Goal: Task Accomplishment & Management: Complete application form

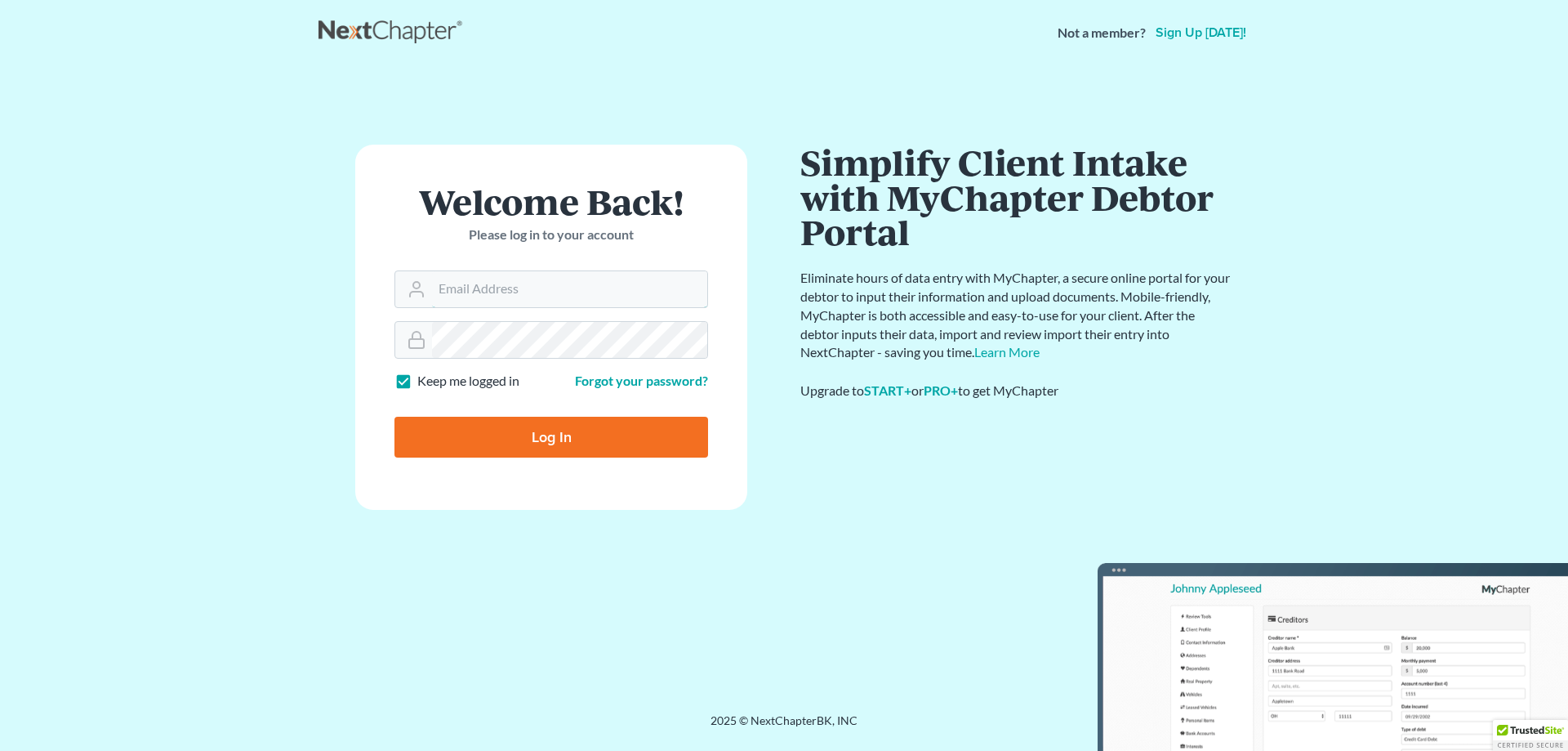
type input "jtlongopvd@gmail.com"
click at [523, 443] on input "Log In" at bounding box center [551, 437] width 313 height 41
type input "Thinking..."
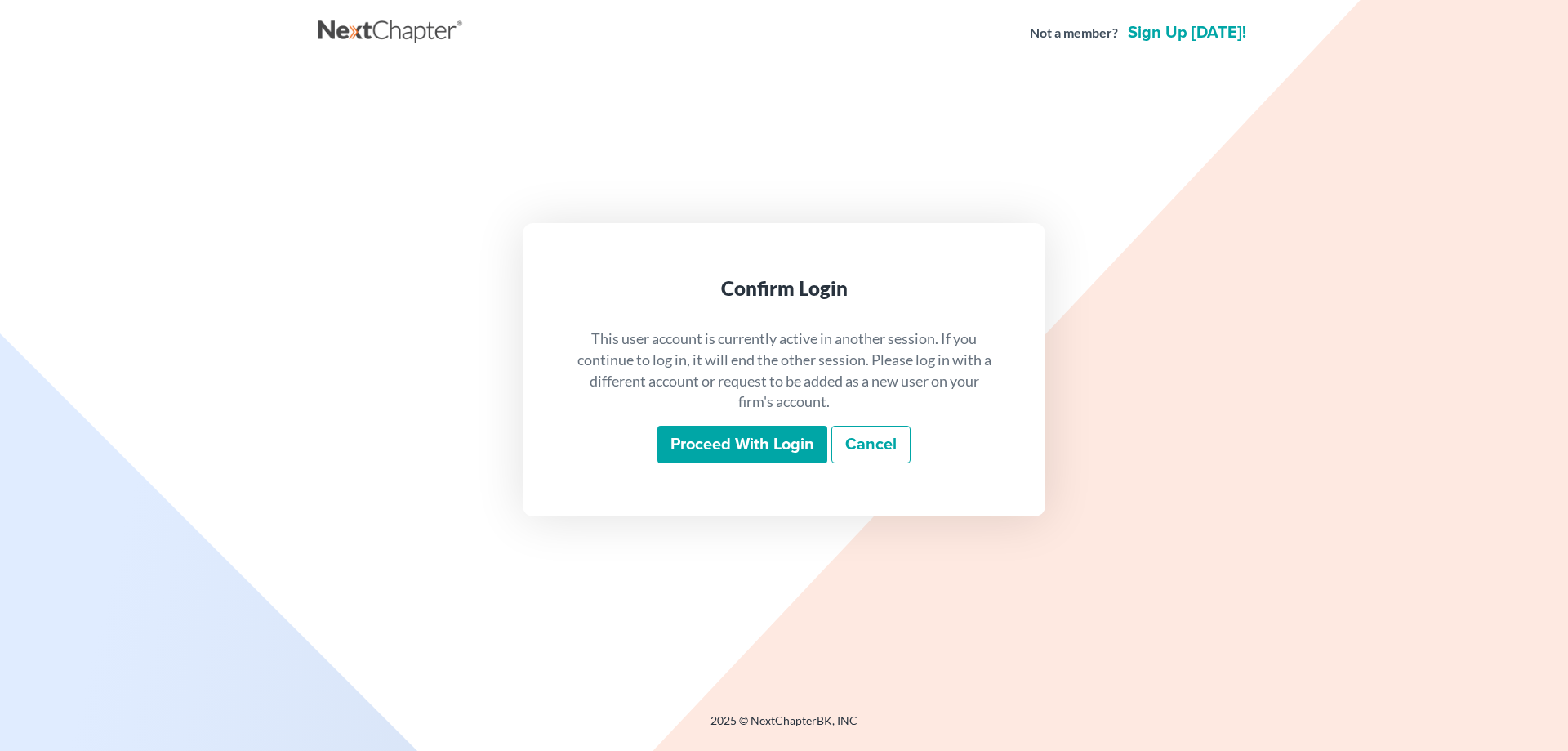
click at [735, 440] on input "Proceed with login" at bounding box center [742, 444] width 169 height 38
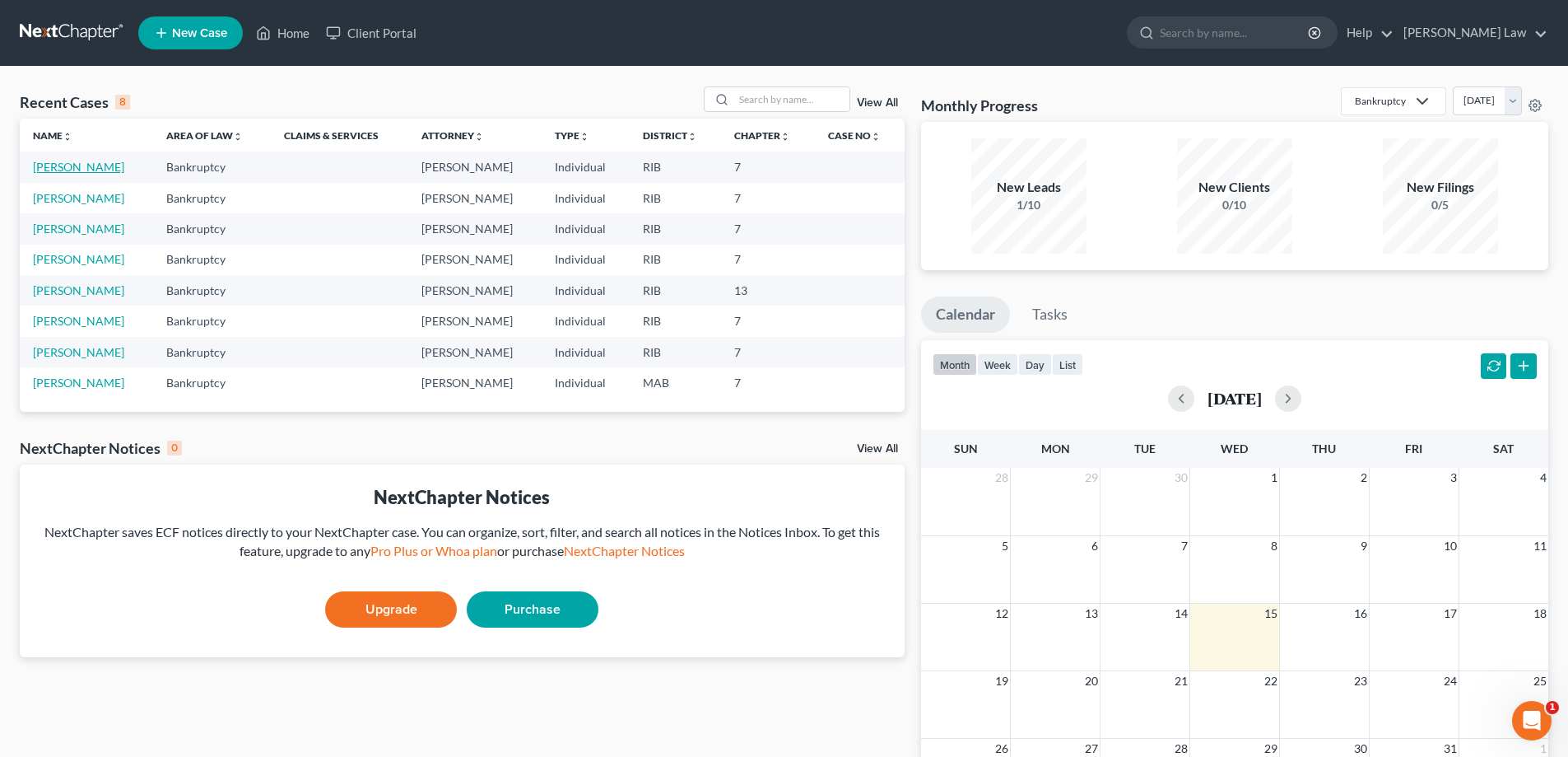
click at [125, 163] on link "Londono-Alvarez, Manuela" at bounding box center [78, 166] width 91 height 14
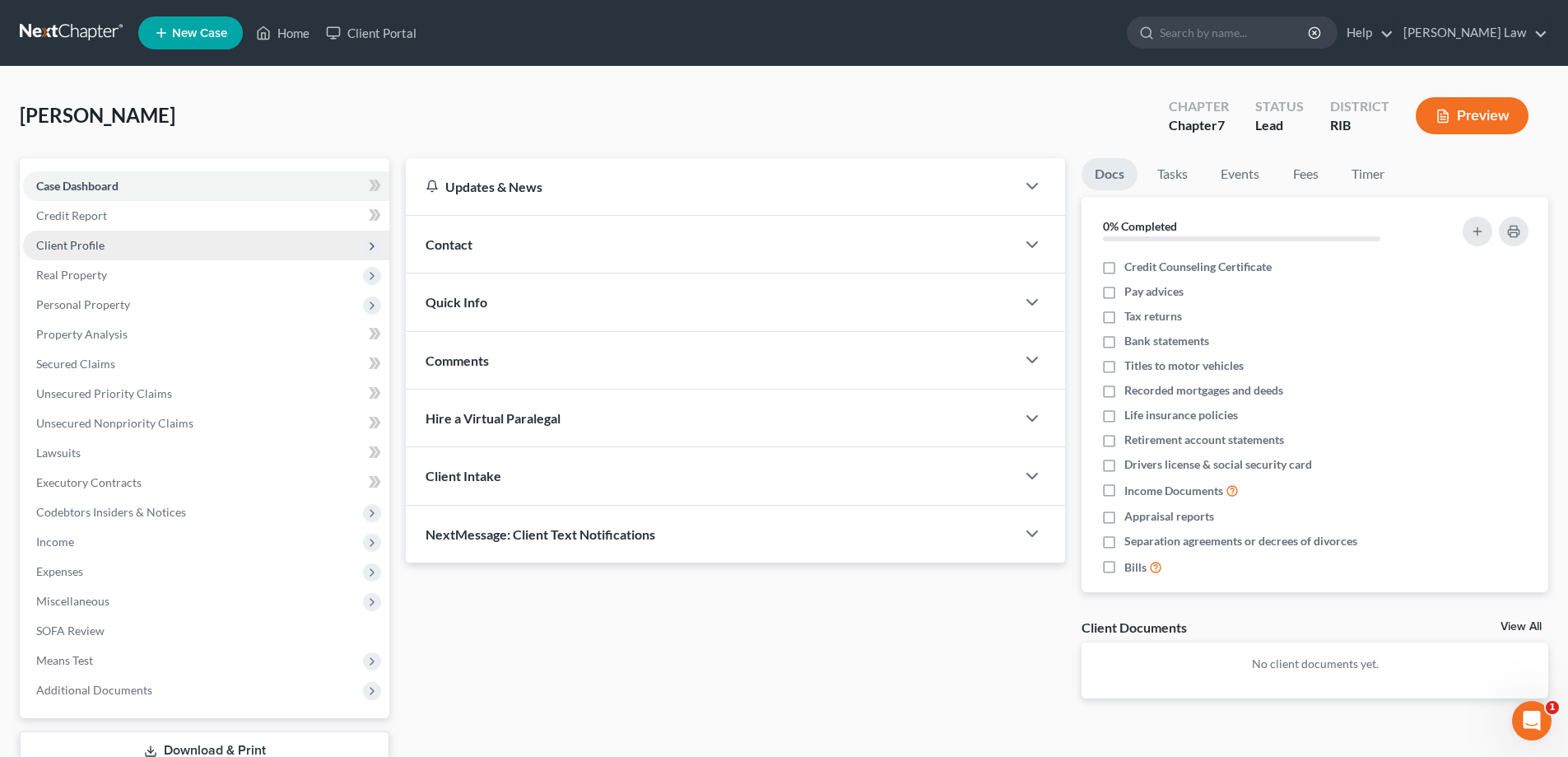
click at [93, 242] on span "Client Profile" at bounding box center [70, 245] width 68 height 14
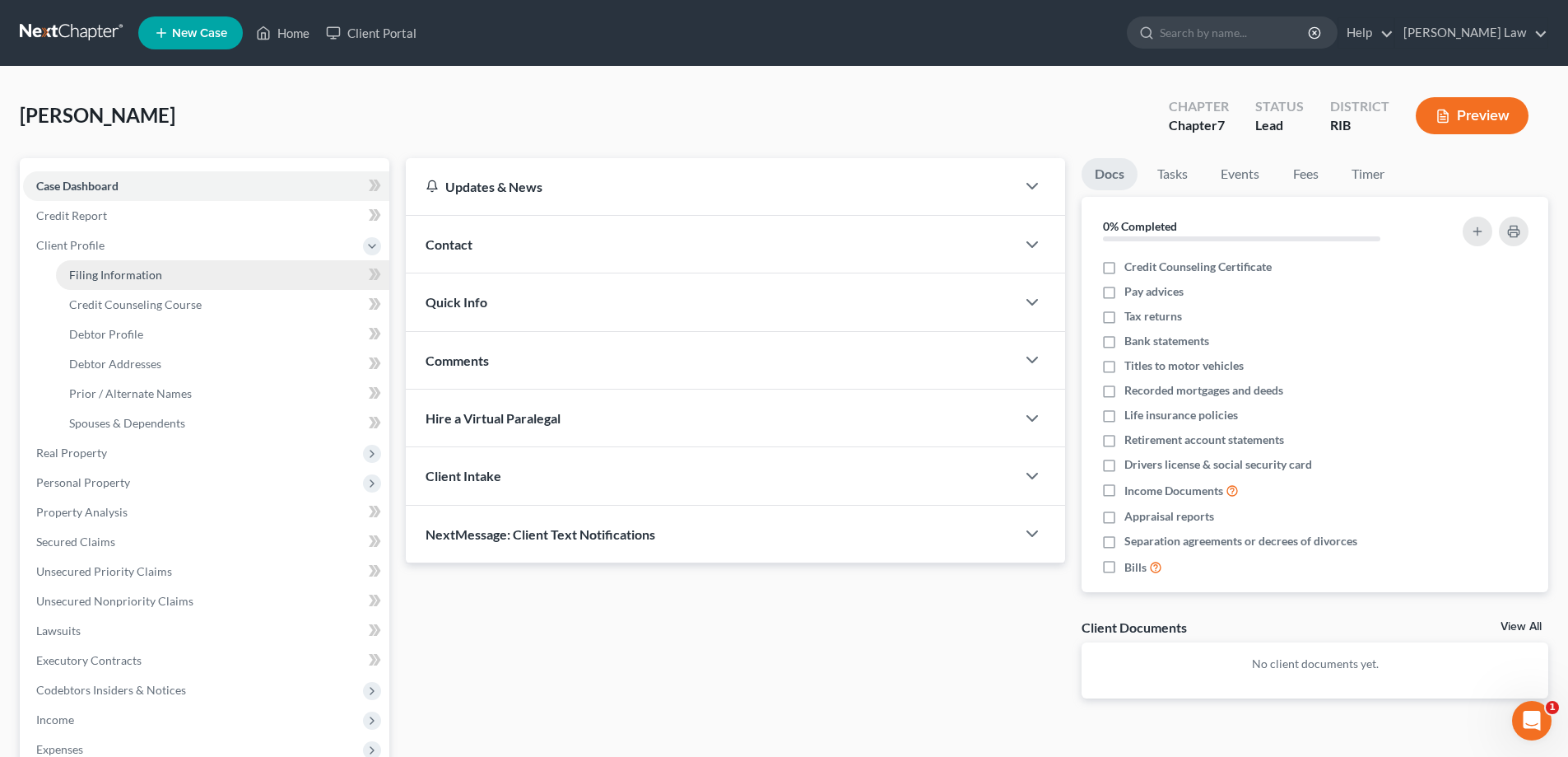
click at [143, 277] on span "Filing Information" at bounding box center [115, 274] width 93 height 14
select select "1"
select select "0"
select select "71"
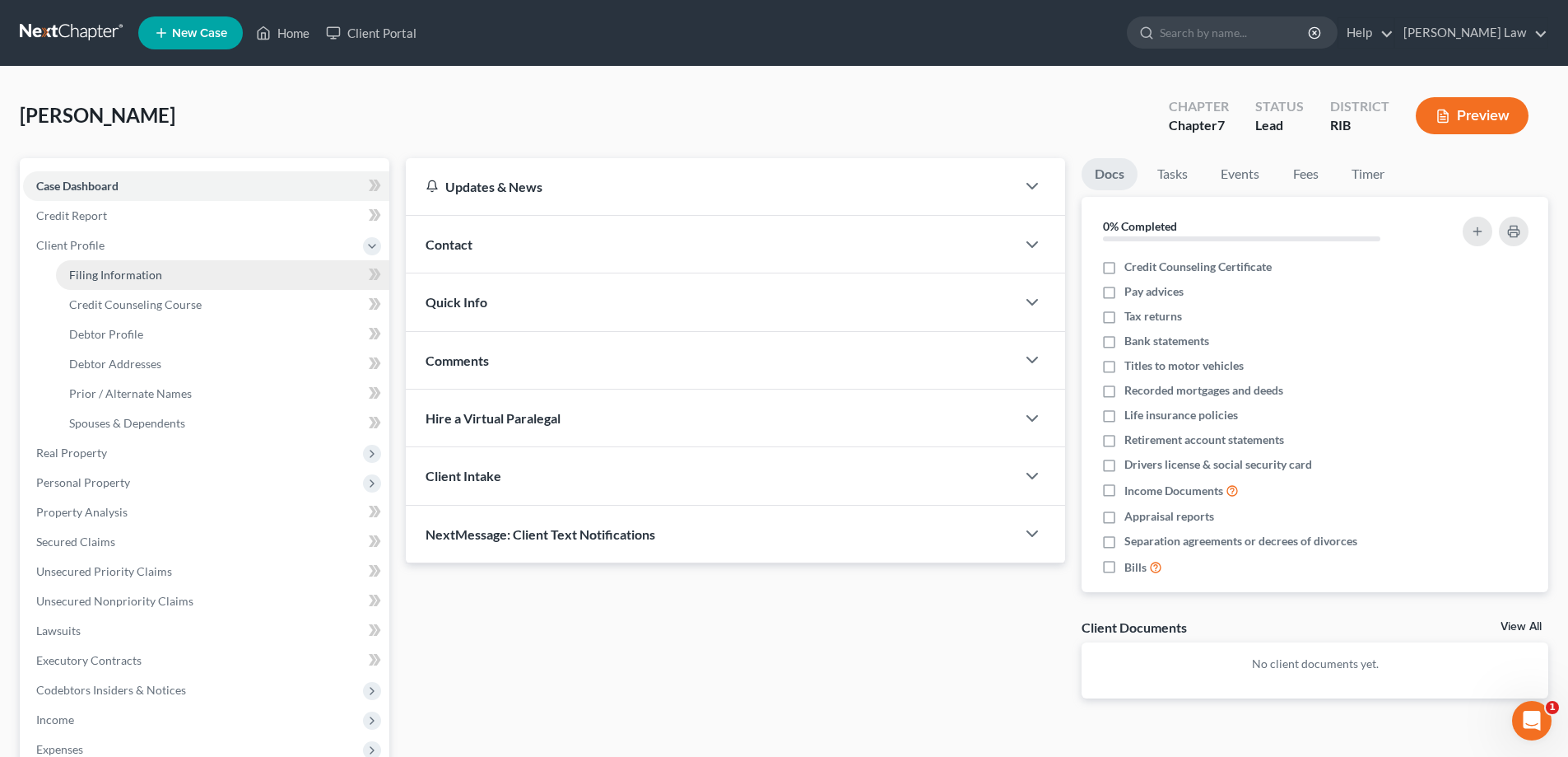
select select "0"
select select "41"
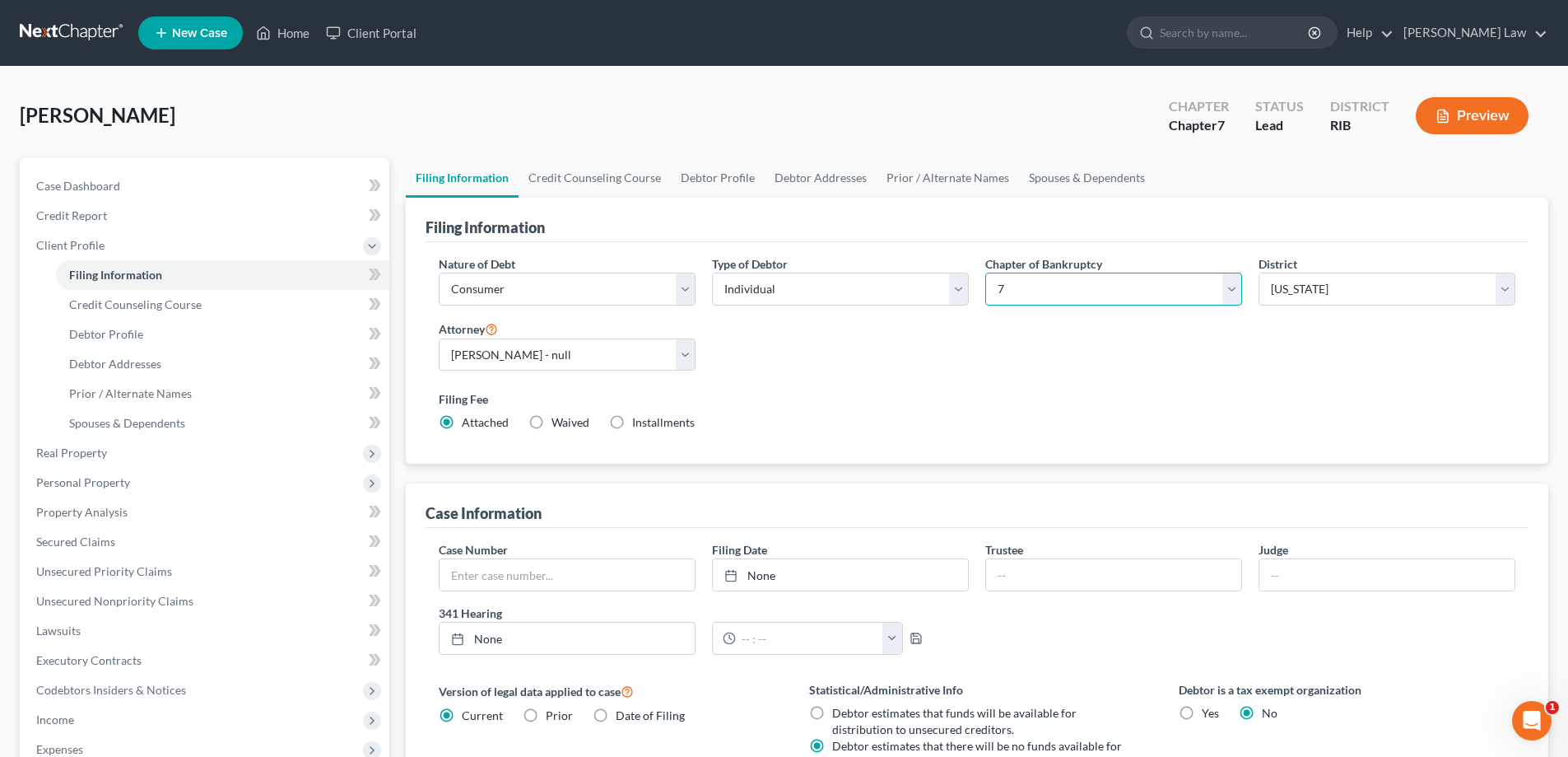
click at [1233, 293] on select "Select 7 11 12 13" at bounding box center [1113, 289] width 257 height 33
select select "3"
click at [985, 272] on select "Select 7 11 12 13" at bounding box center [1113, 289] width 257 height 33
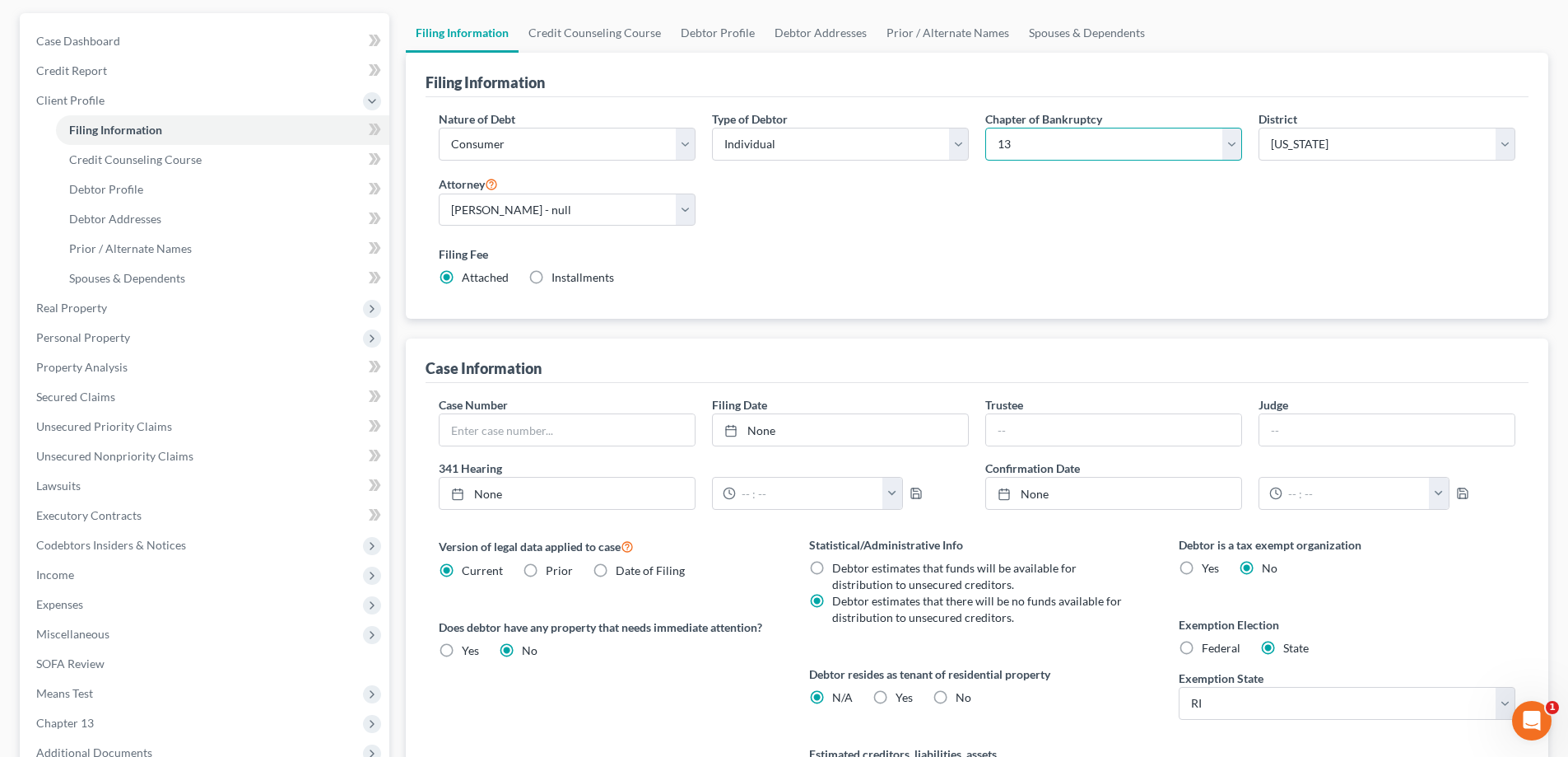
scroll to position [329, 0]
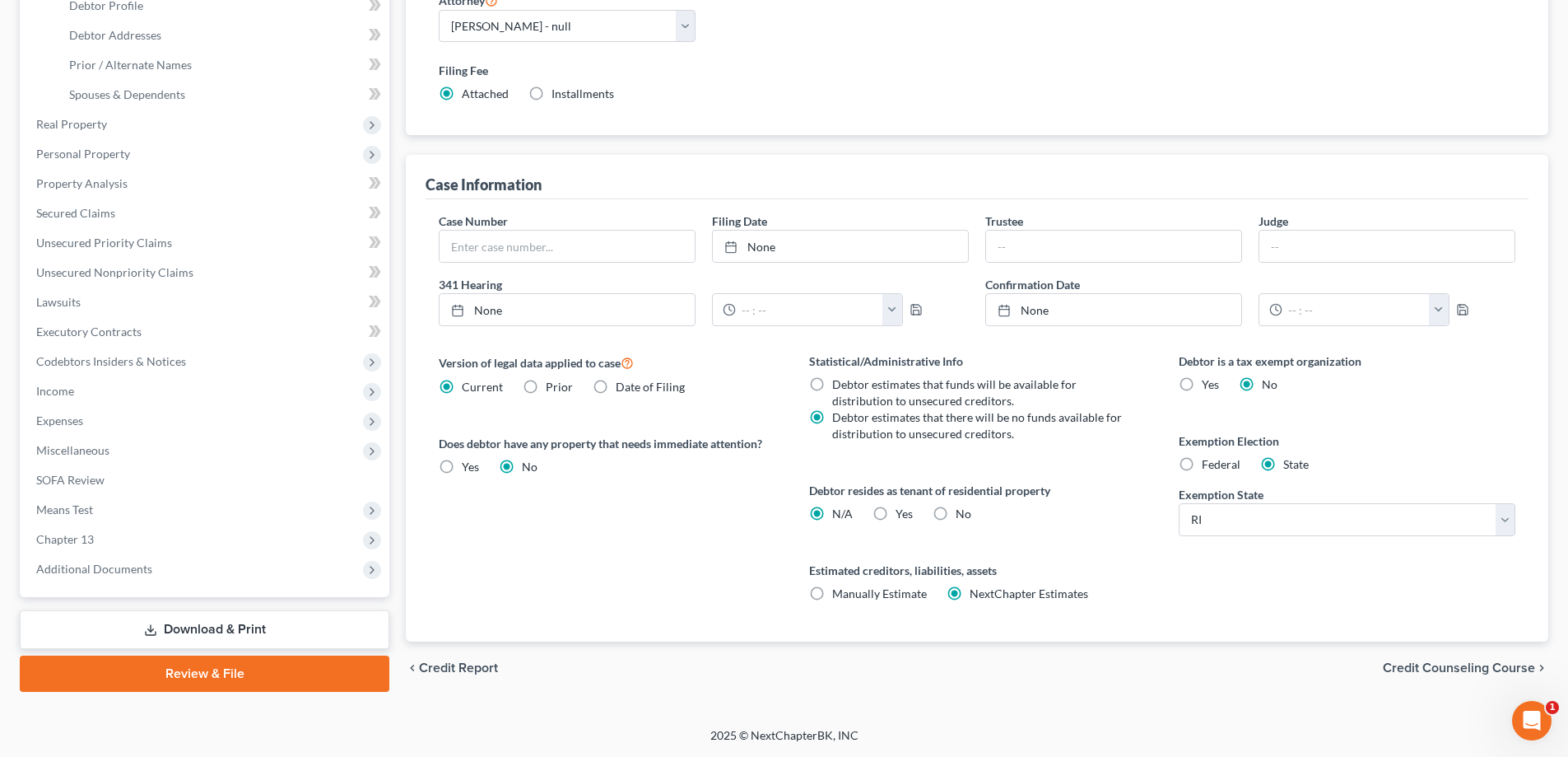
click at [1463, 661] on span "Credit Counseling Course" at bounding box center [1458, 667] width 152 height 13
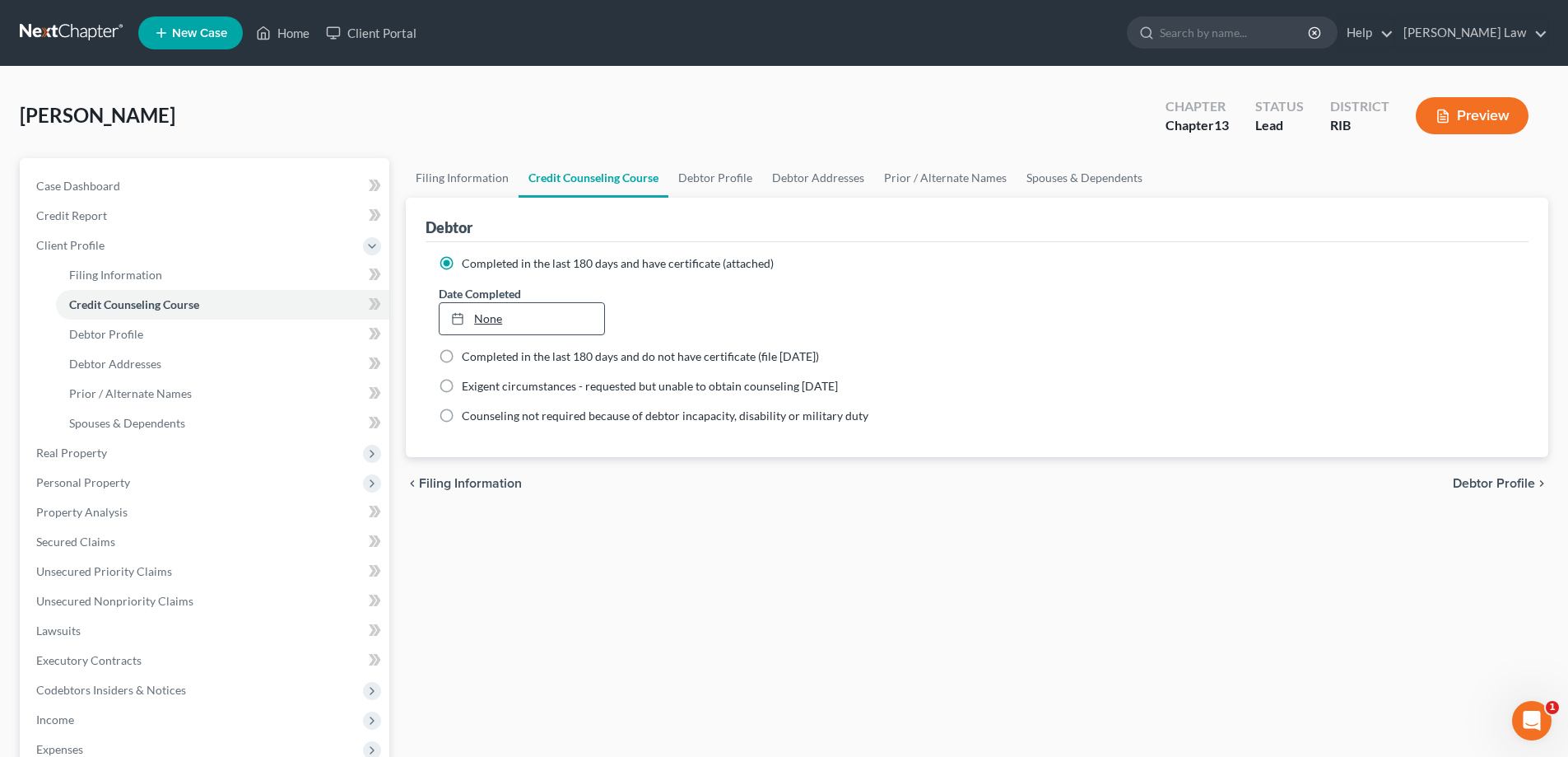
type input "10/15/2025"
click at [560, 325] on link "10/15/2025" at bounding box center [521, 318] width 163 height 31
click at [1502, 487] on span "Debtor Profile" at bounding box center [1493, 483] width 82 height 13
select select "0"
select select "2"
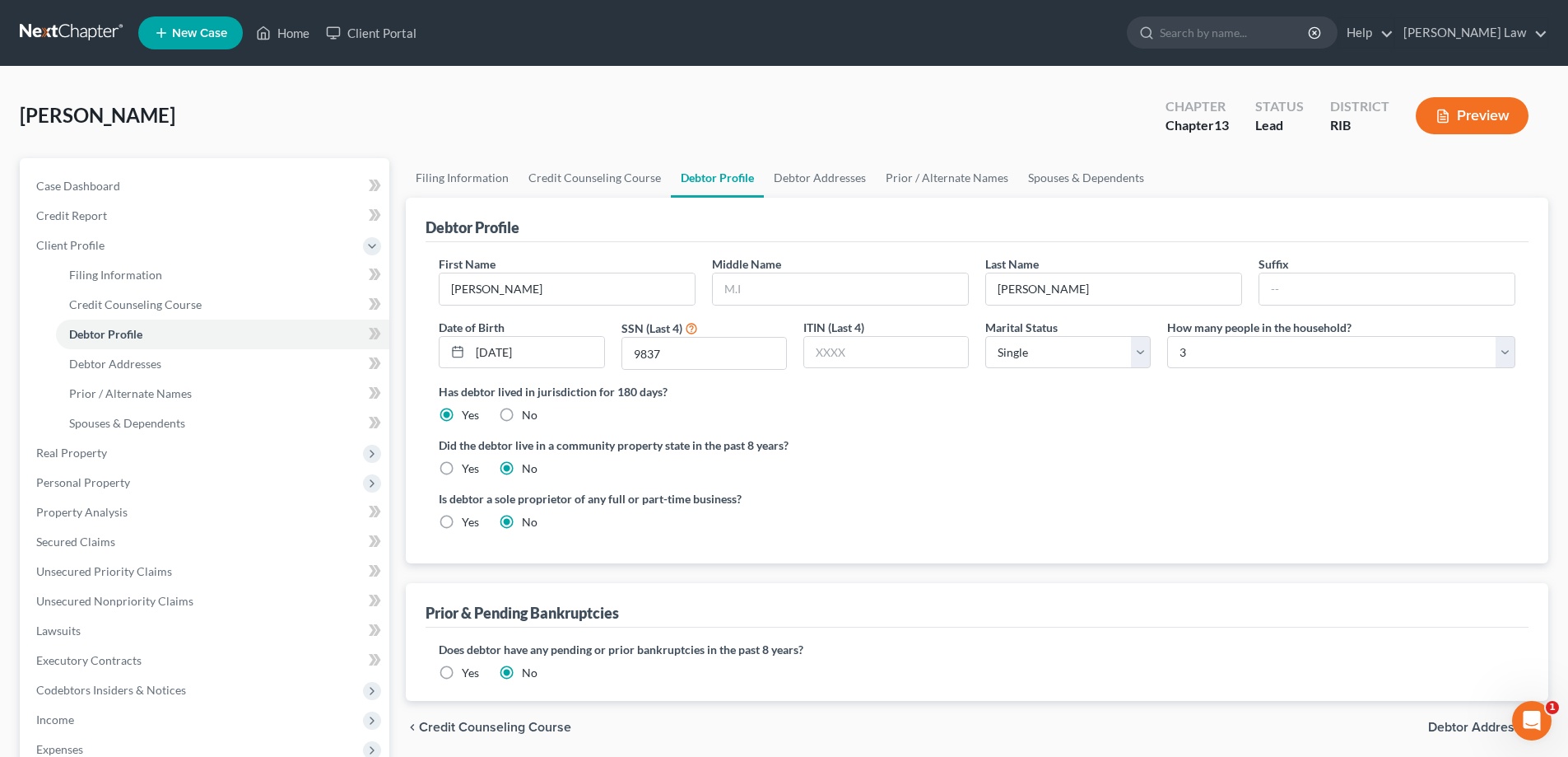
click at [1458, 119] on button "Preview" at bounding box center [1472, 115] width 113 height 37
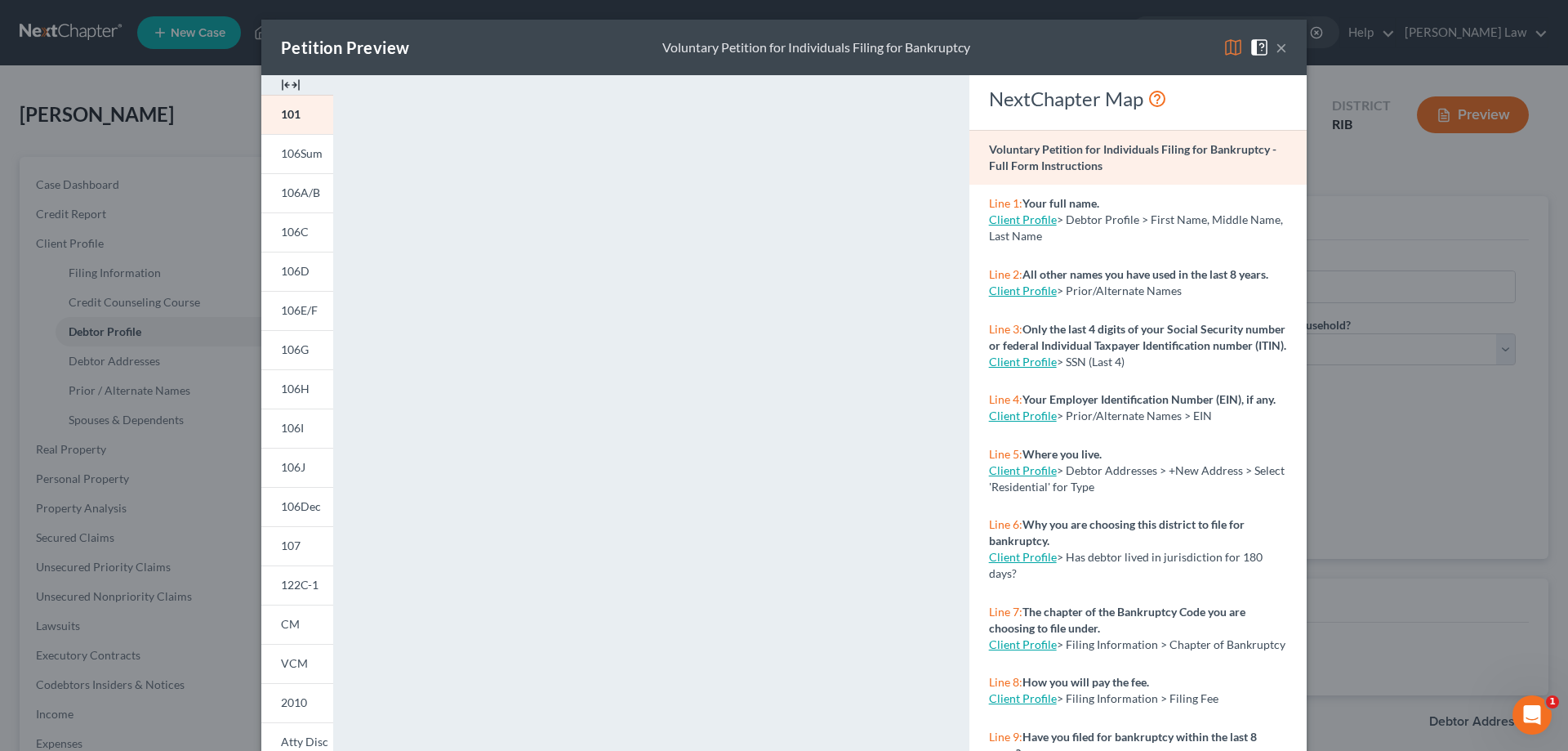
click at [1269, 49] on span at bounding box center [1262, 46] width 27 height 14
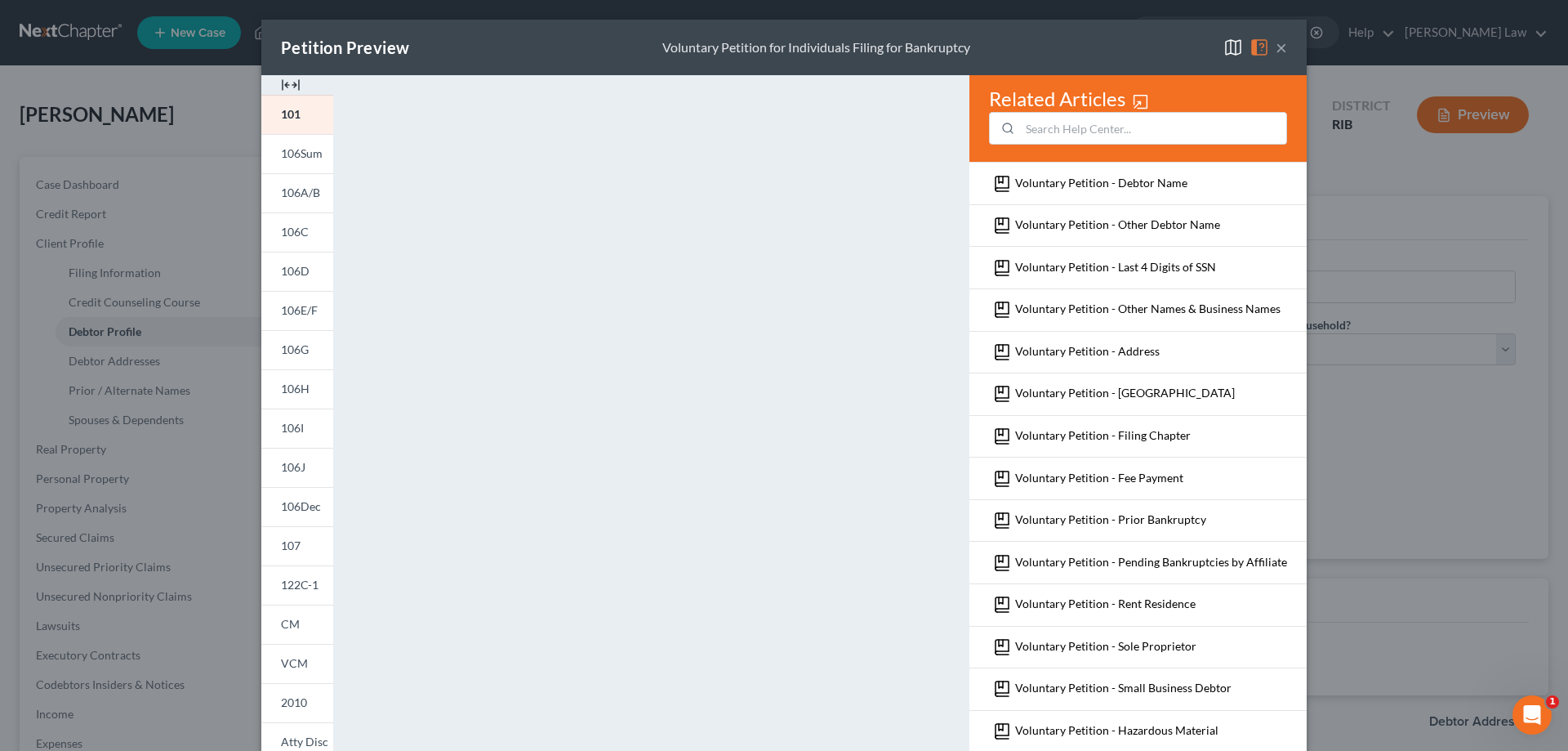
click at [1276, 49] on button "×" at bounding box center [1281, 47] width 11 height 19
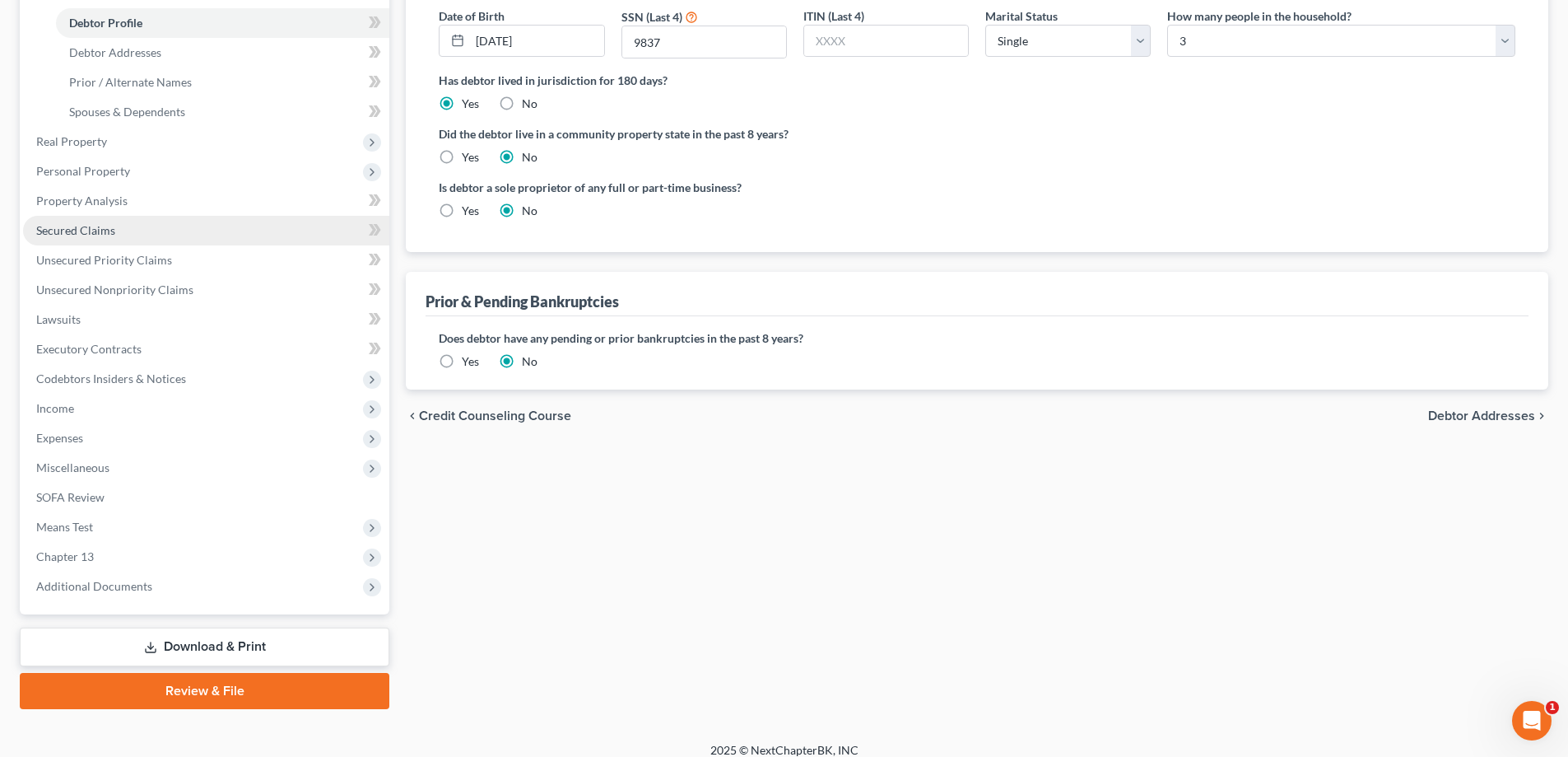
scroll to position [326, 0]
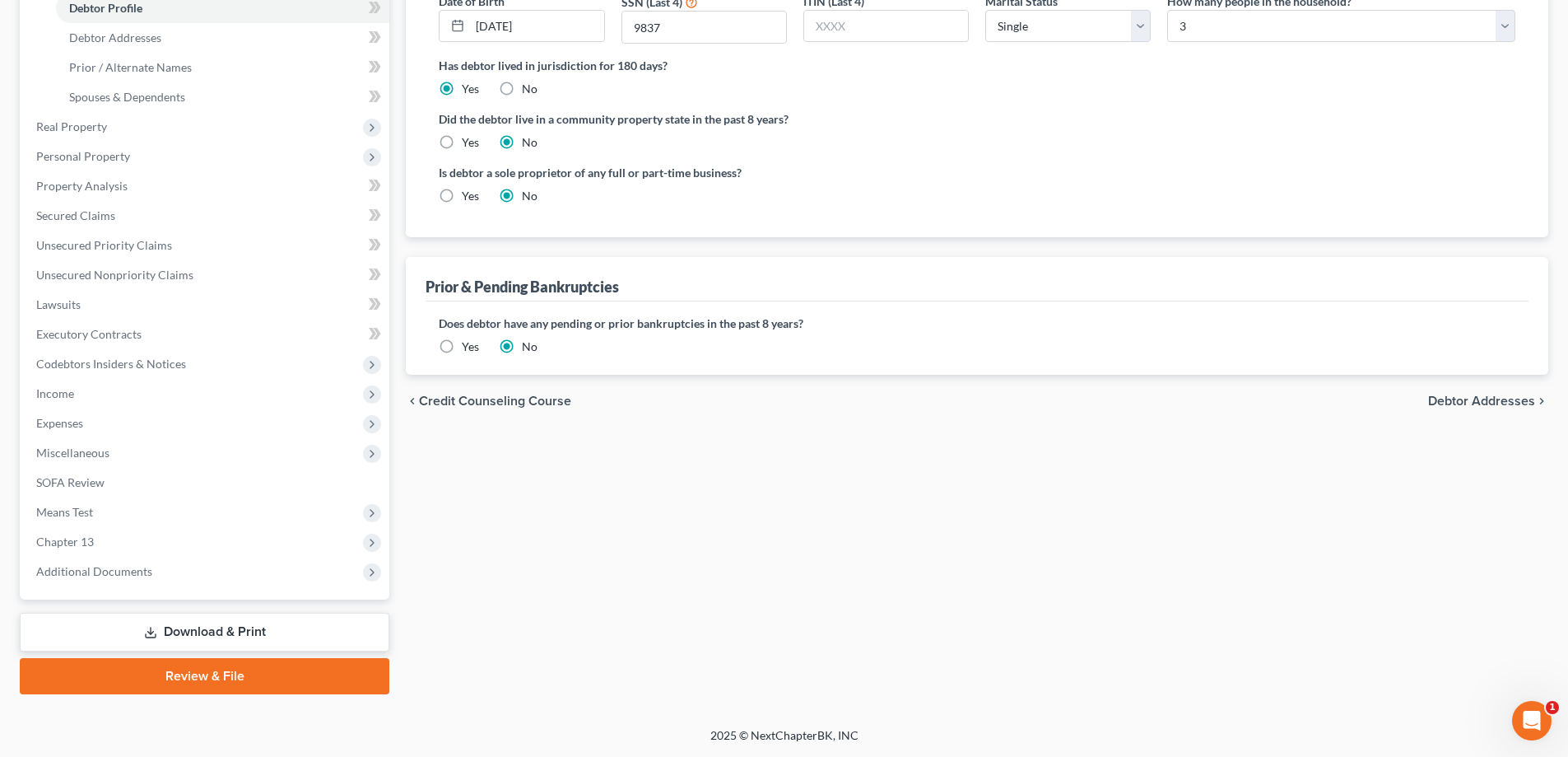
click at [228, 634] on link "Download & Print" at bounding box center [204, 631] width 369 height 39
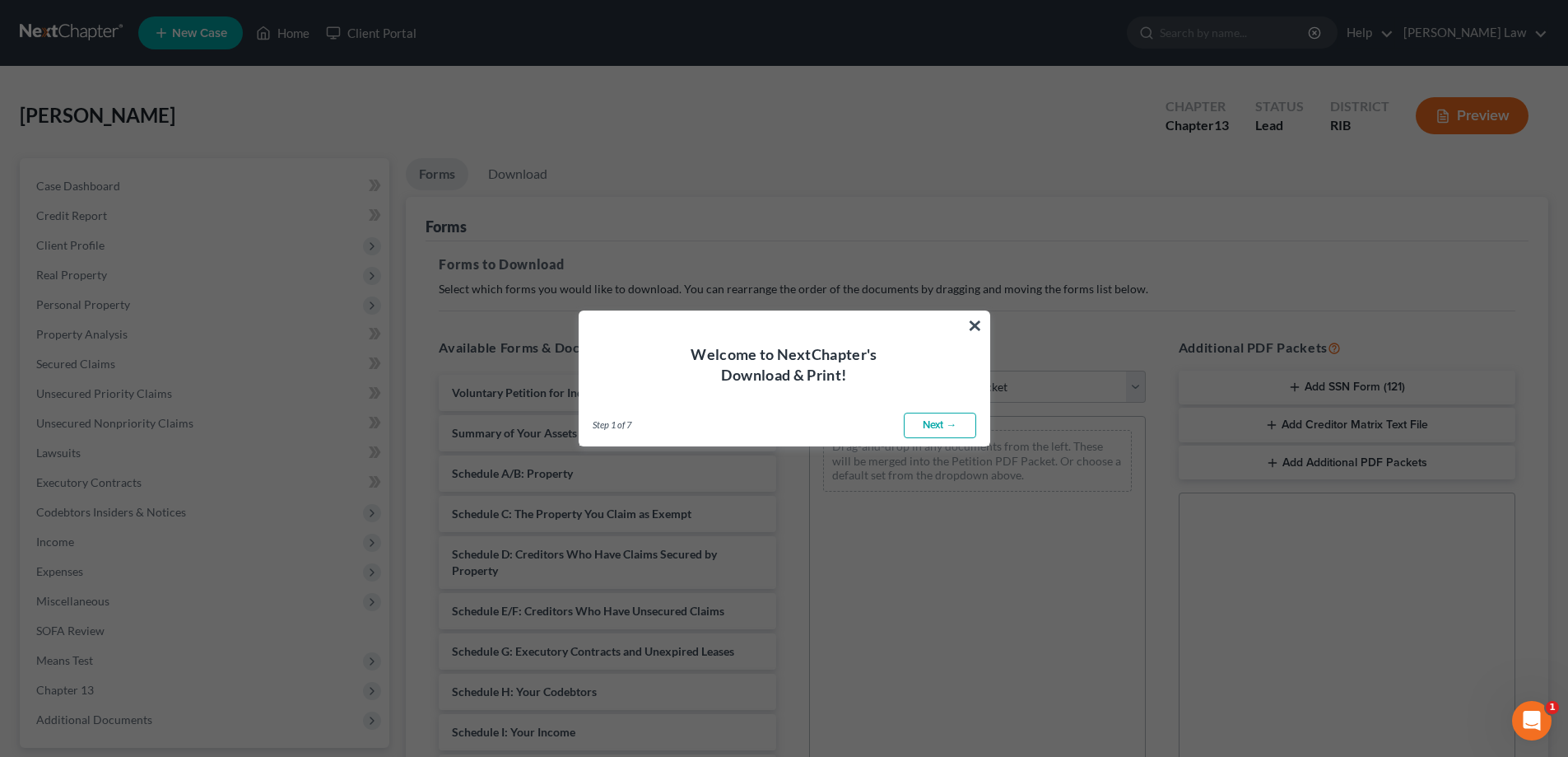
click at [944, 424] on link "Next →" at bounding box center [940, 426] width 72 height 27
select select "0"
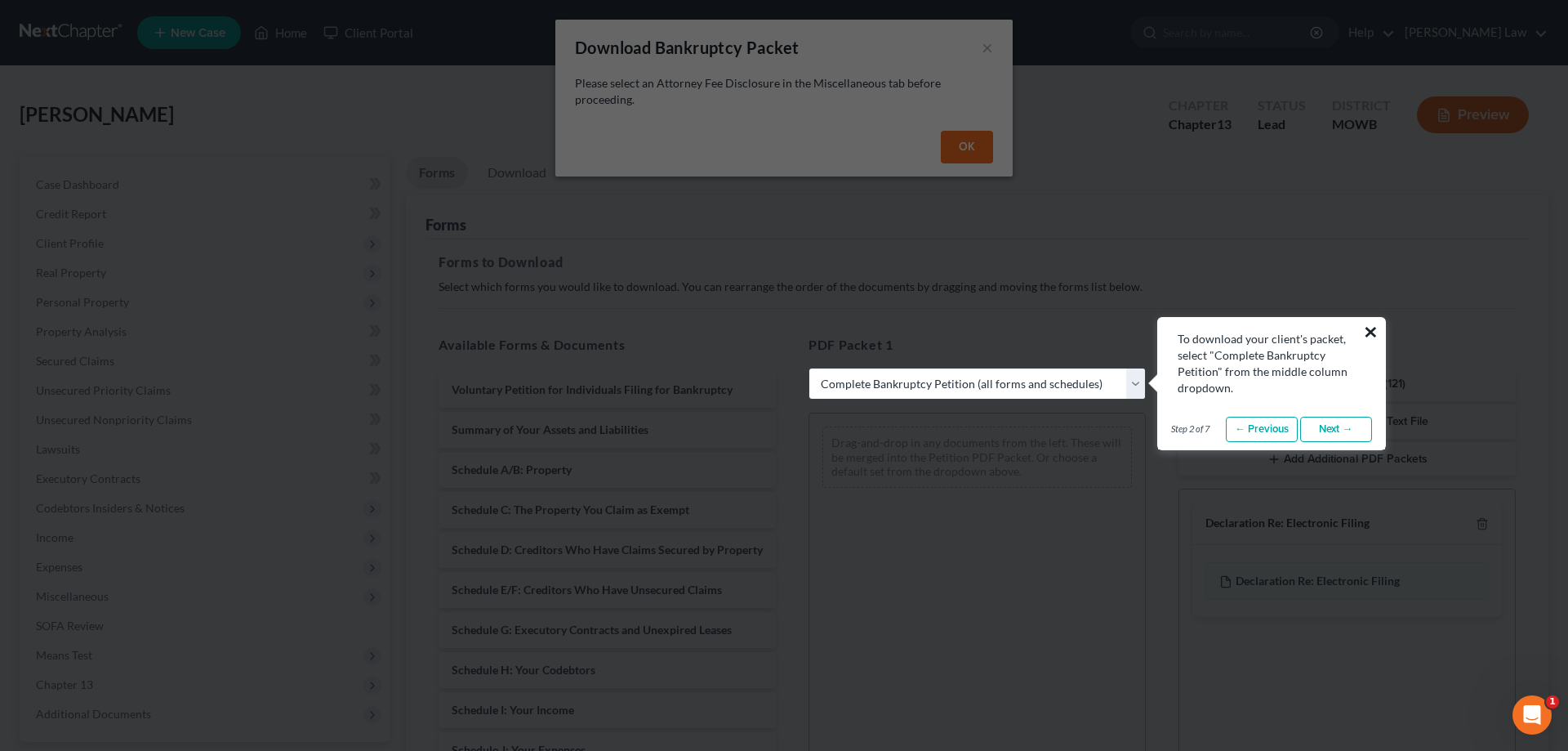
click at [1367, 336] on button "×" at bounding box center [1370, 332] width 16 height 27
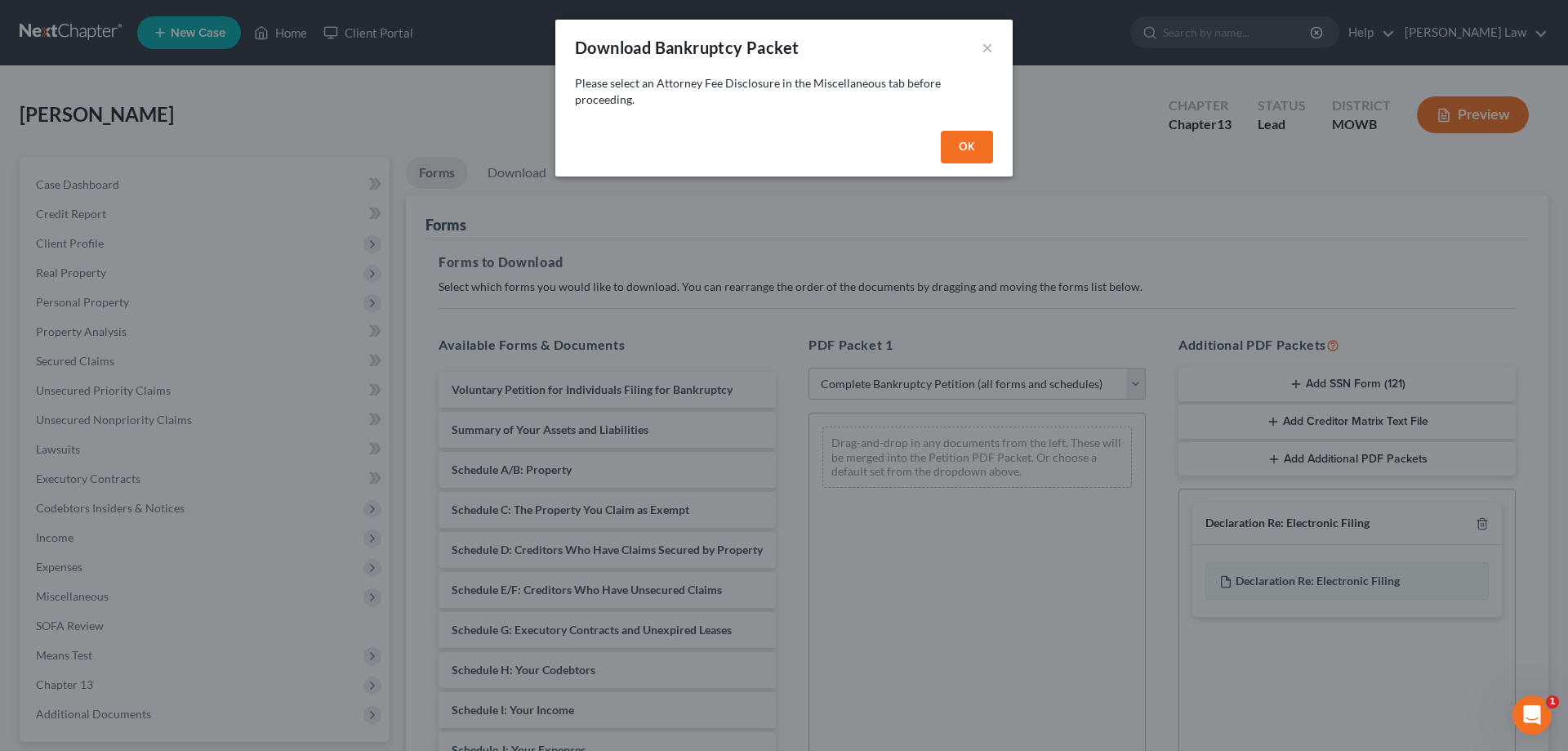
click at [963, 135] on button "OK" at bounding box center [966, 147] width 52 height 33
select select
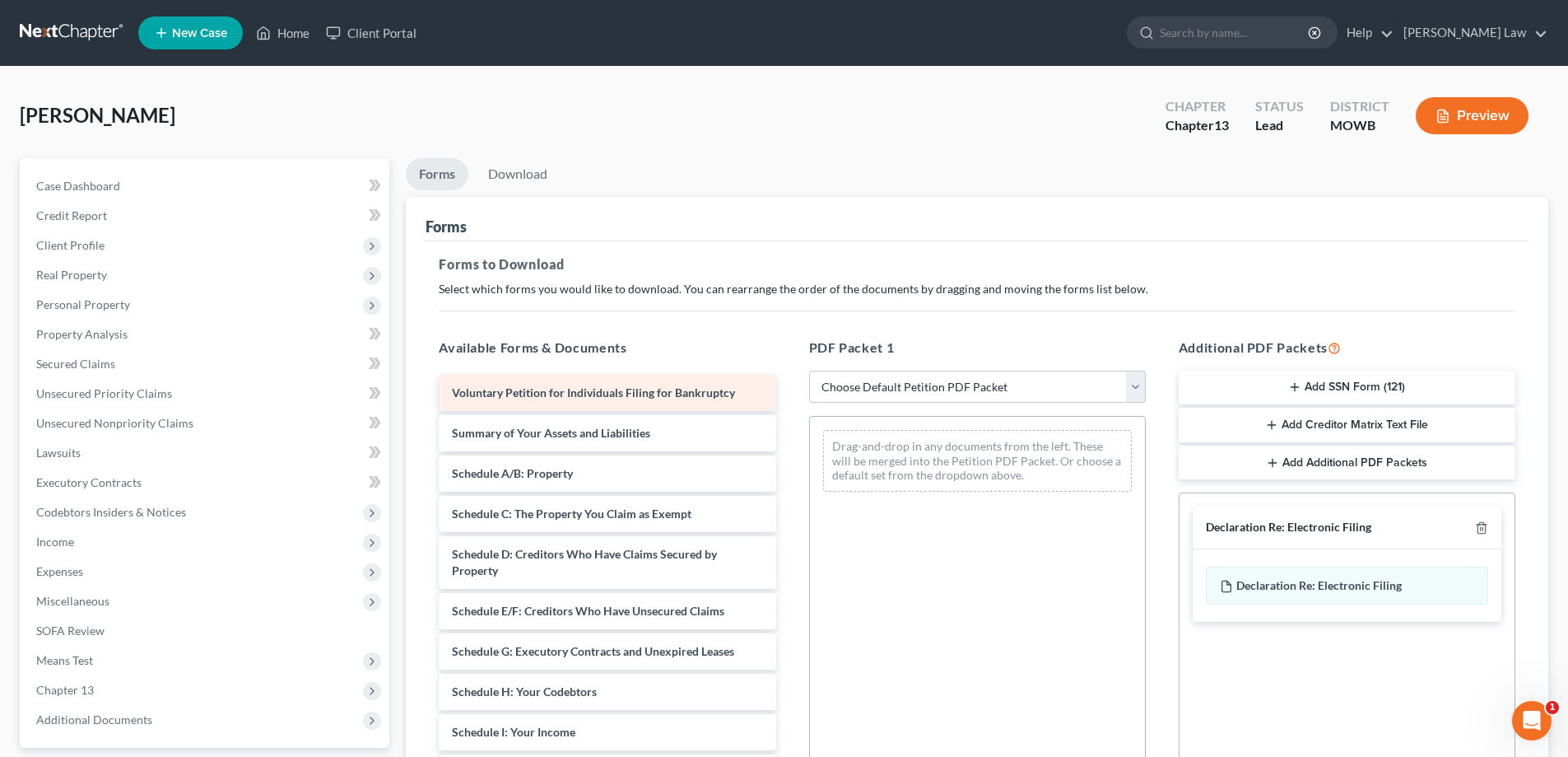
click at [589, 398] on span "Voluntary Petition for Individuals Filing for Bankruptcy" at bounding box center [593, 391] width 283 height 14
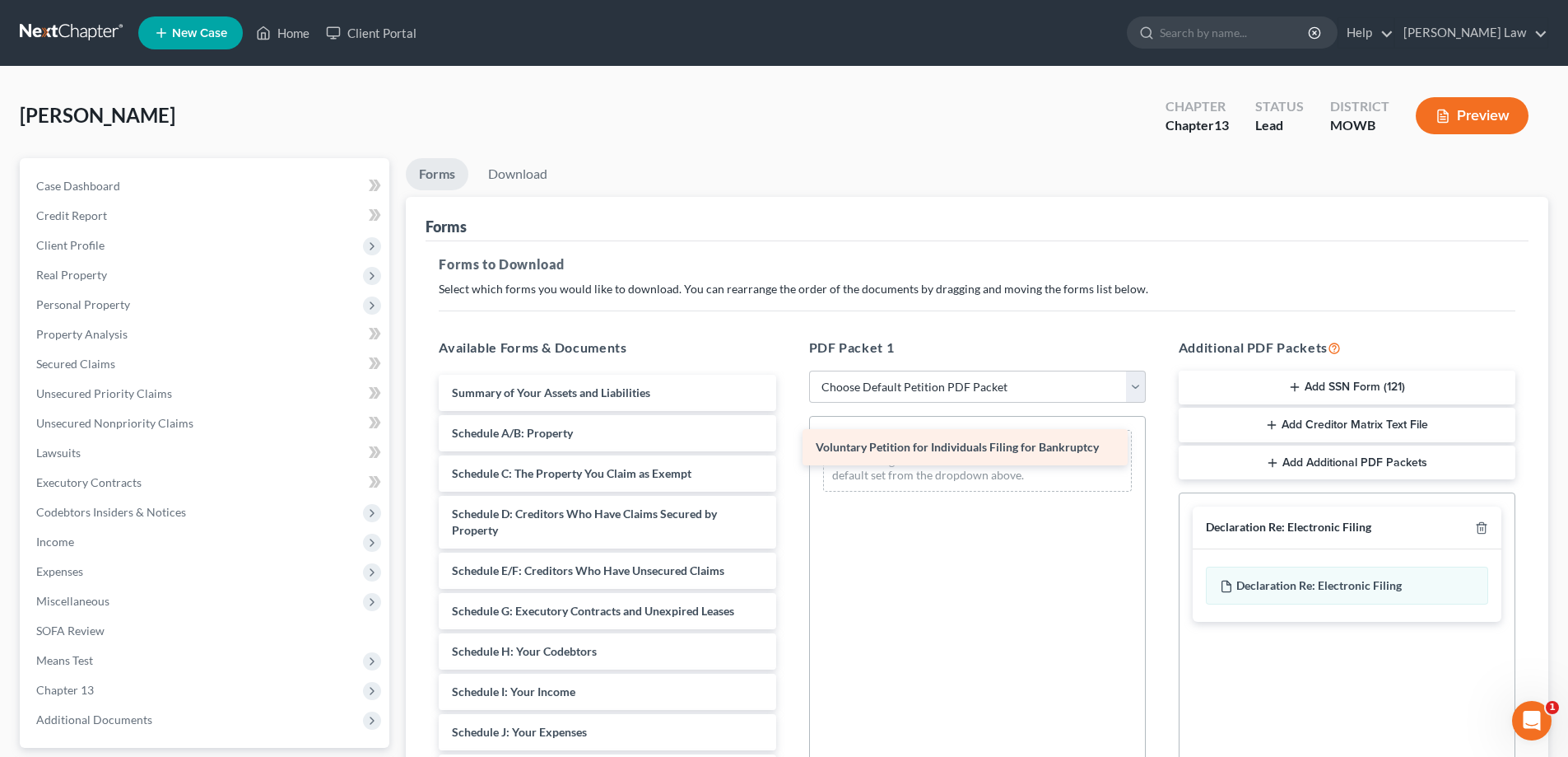
drag, startPoint x: 599, startPoint y: 394, endPoint x: 963, endPoint y: 449, distance: 368.1
click at [788, 449] on div "Voluntary Petition for Individuals Filing for Bankruptcy Voluntary Petition for…" at bounding box center [606, 720] width 363 height 691
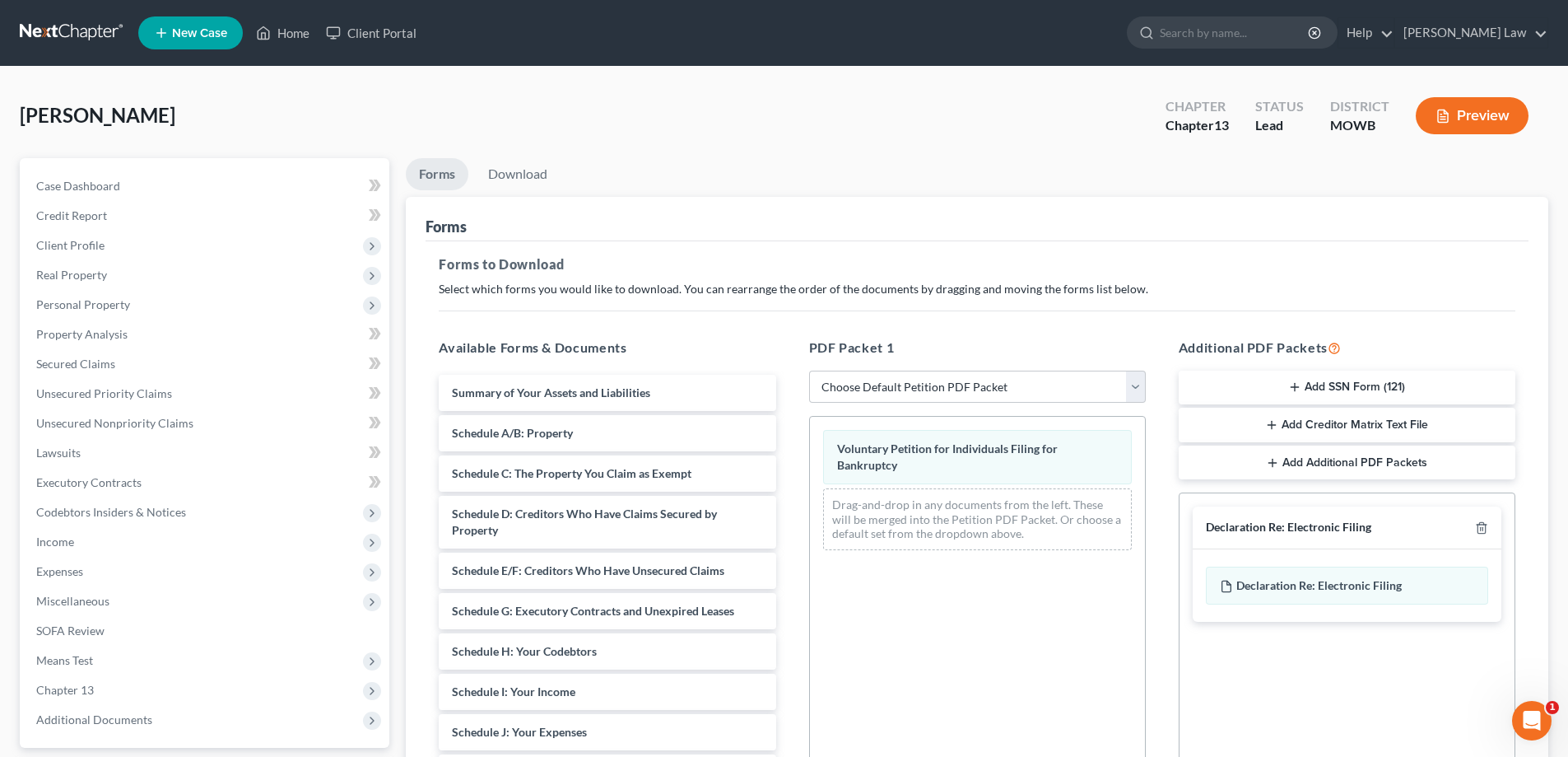
click at [1479, 114] on button "Preview" at bounding box center [1472, 115] width 113 height 37
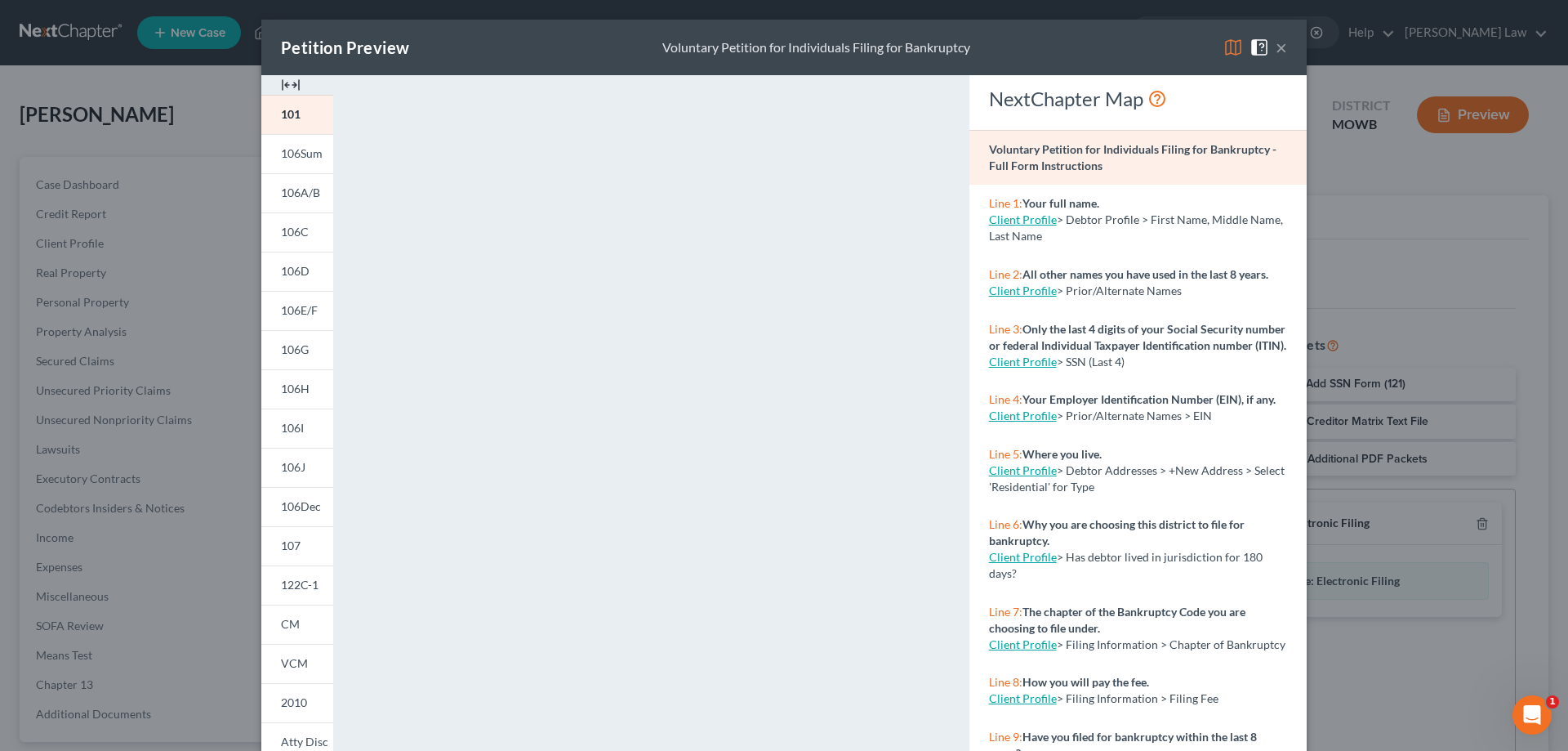
click at [1279, 55] on button "×" at bounding box center [1281, 47] width 11 height 19
